Goal: Find specific page/section: Find specific page/section

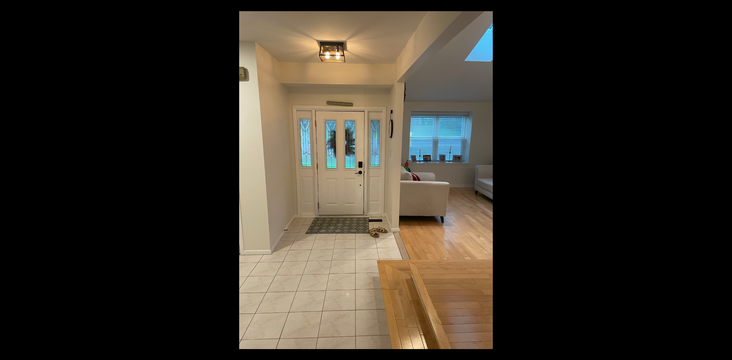
scroll to position [3, 0]
click at [651, 88] on div at bounding box center [605, 191] width 732 height 360
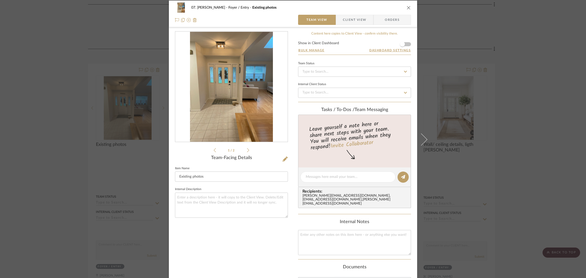
click at [526, 70] on div "07. [PERSON_NAME] Foyer / Entry Existing photos Team View Client View Orders 1 …" at bounding box center [293, 139] width 586 height 278
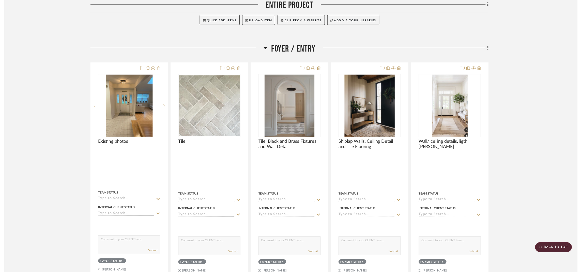
scroll to position [126, 0]
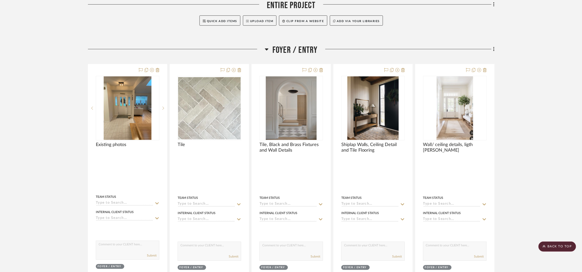
click at [299, 48] on span "Foyer / Entry" at bounding box center [295, 50] width 45 height 11
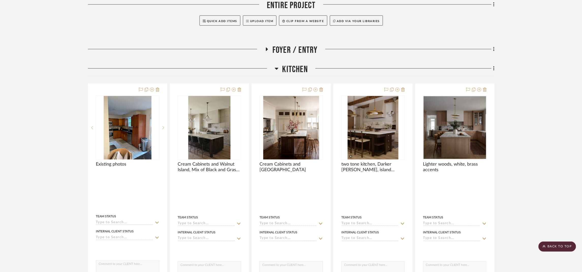
click at [294, 66] on span "Kitchen" at bounding box center [295, 69] width 25 height 11
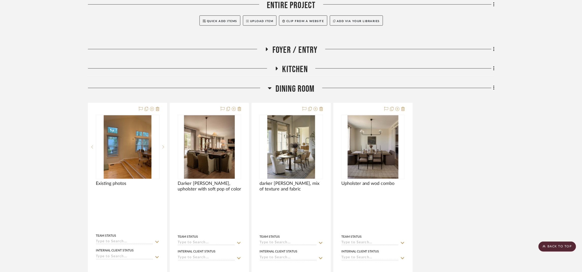
click at [292, 84] on span "Dining Room" at bounding box center [295, 89] width 39 height 11
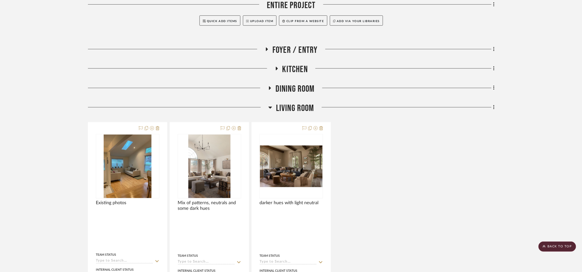
click at [297, 104] on span "Living Room" at bounding box center [295, 108] width 38 height 11
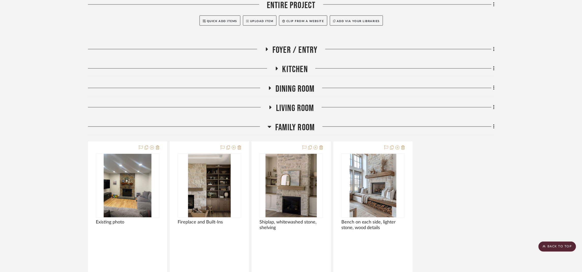
click at [304, 130] on span "Family Room" at bounding box center [294, 127] width 39 height 11
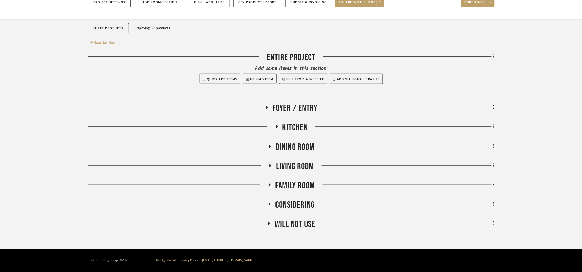
scroll to position [0, 0]
